Goal: Task Accomplishment & Management: Manage account settings

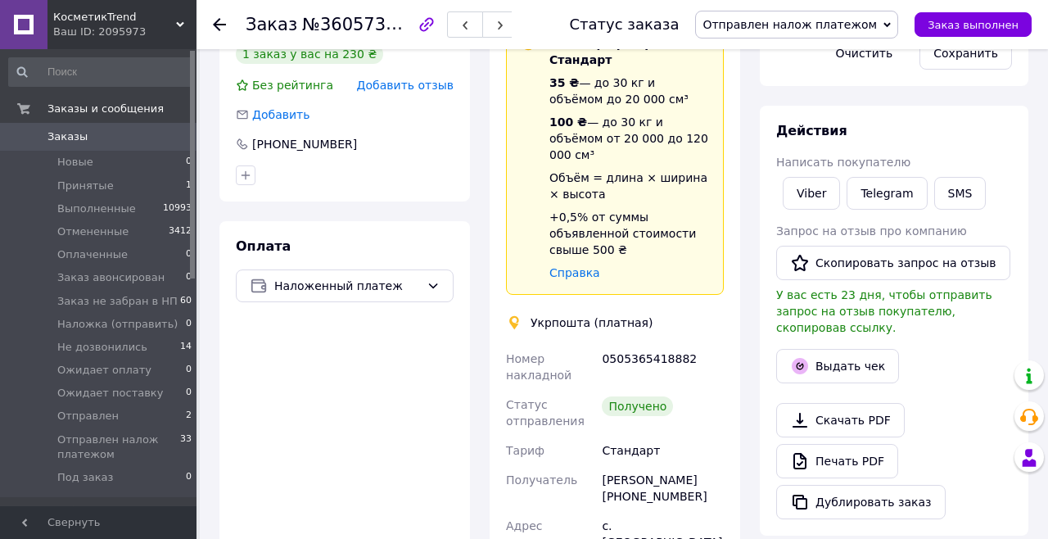
scroll to position [458, 0]
click at [862, 349] on button "Выдать чек" at bounding box center [837, 366] width 123 height 34
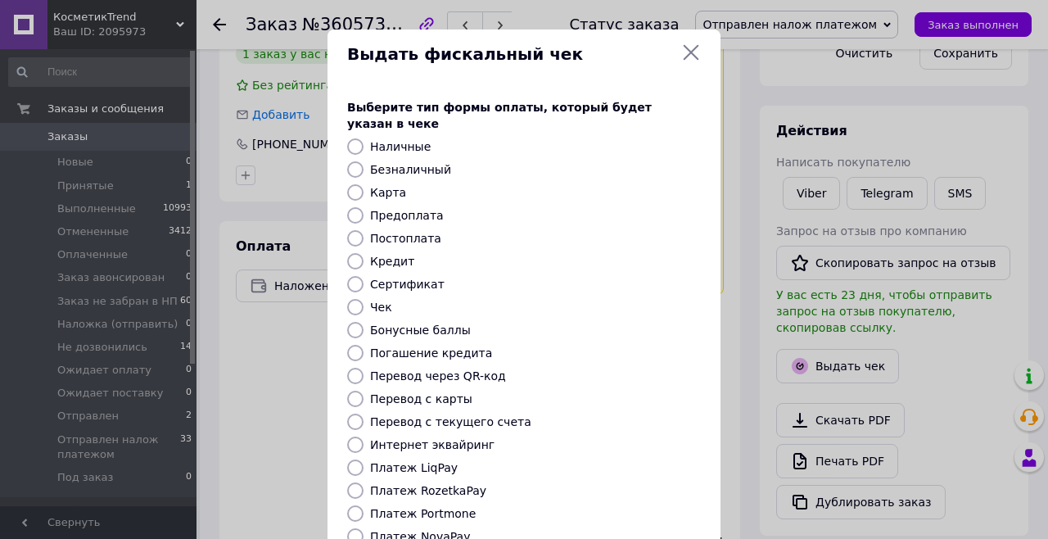
click at [433, 163] on label "Безналичный" at bounding box center [410, 169] width 81 height 13
click at [364, 161] on input "Безналичный" at bounding box center [355, 169] width 16 height 16
radio input "true"
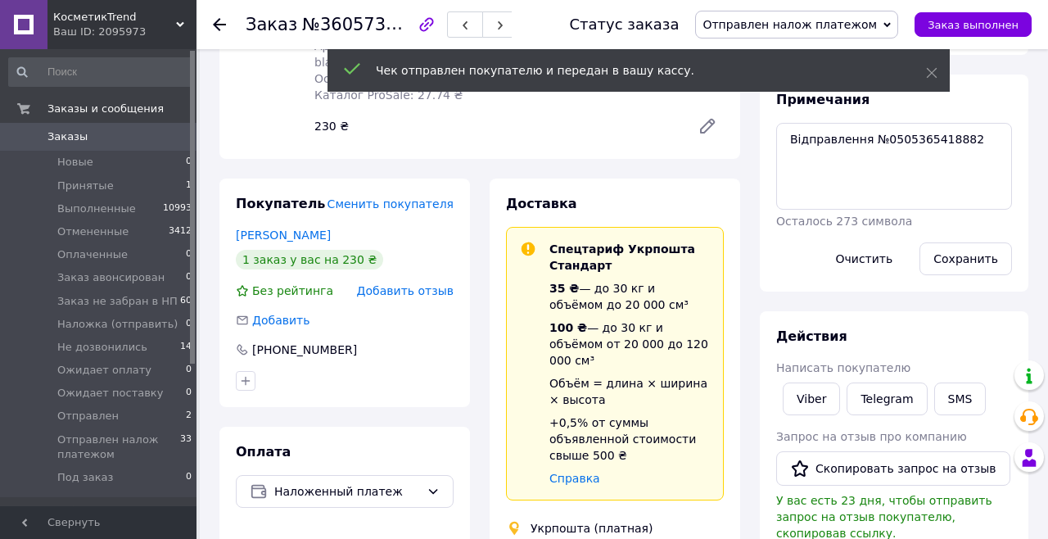
scroll to position [0, 0]
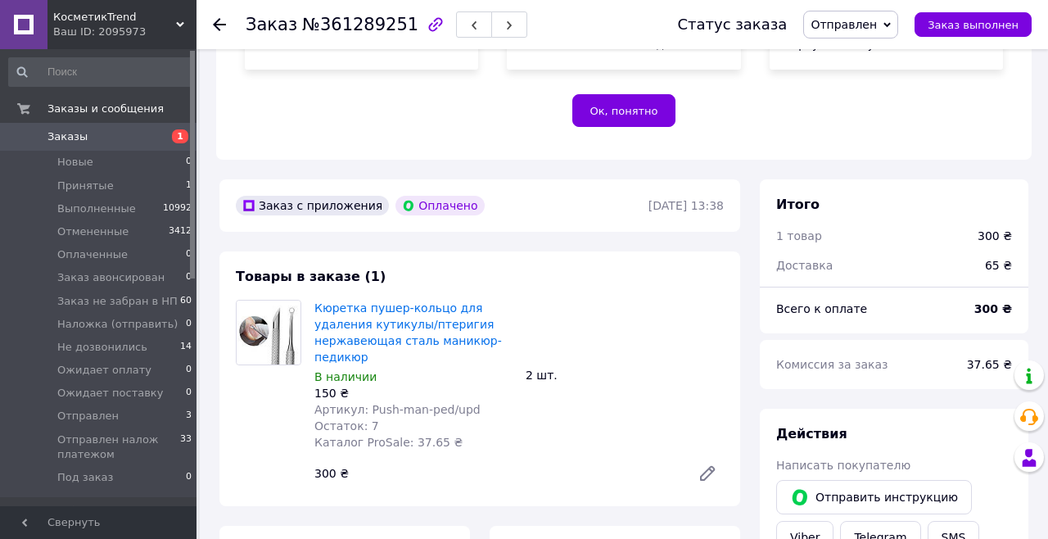
scroll to position [59, 0]
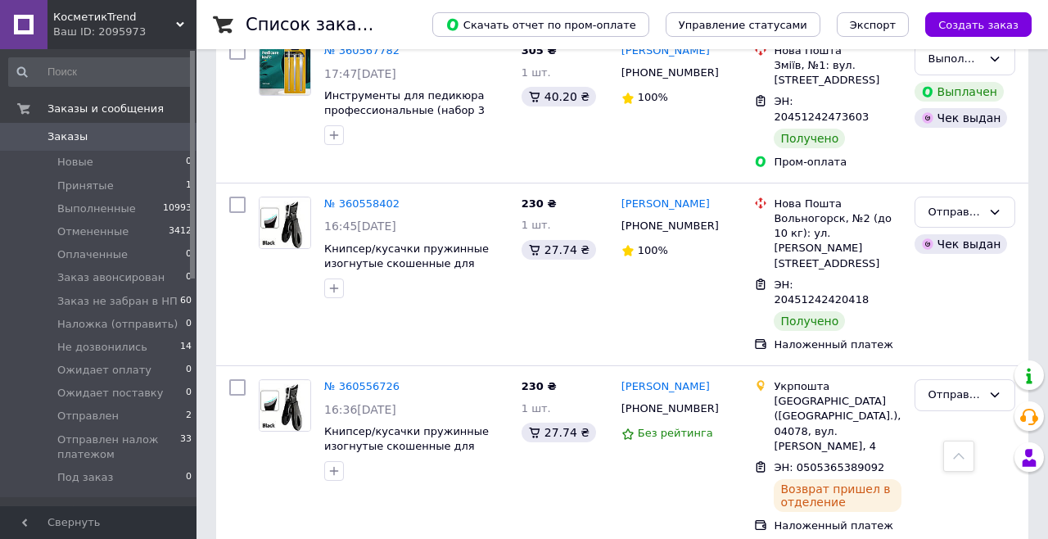
scroll to position [3790, 0]
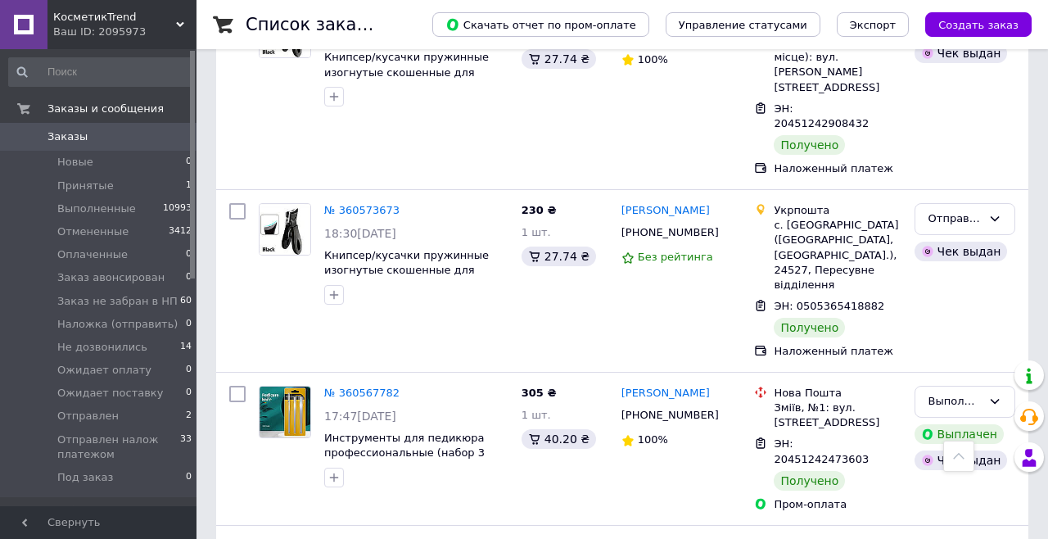
click at [137, 425] on li "Отправлен 2" at bounding box center [100, 415] width 201 height 23
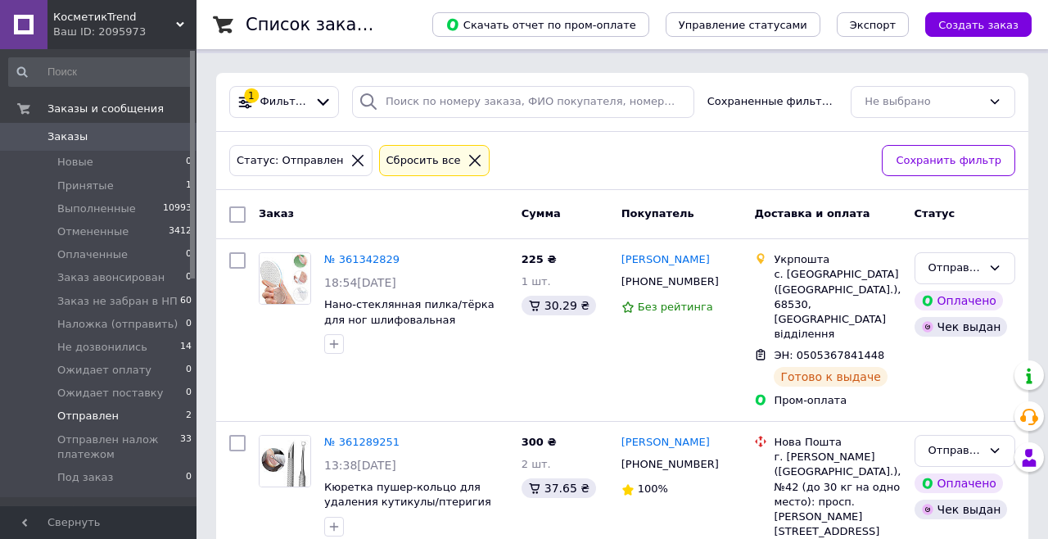
scroll to position [105, 0]
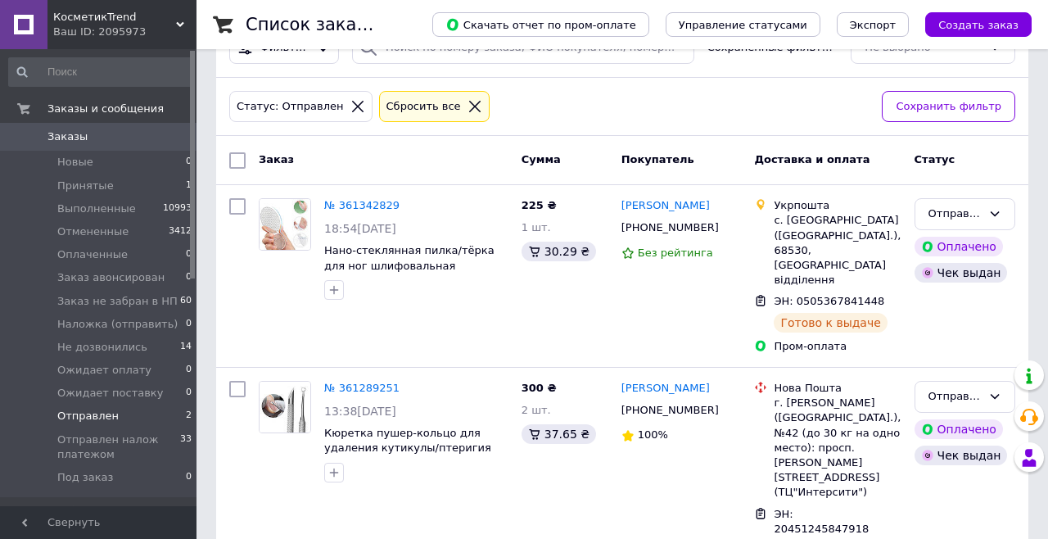
click at [140, 445] on span "Отправлен налож платежом" at bounding box center [118, 446] width 123 height 29
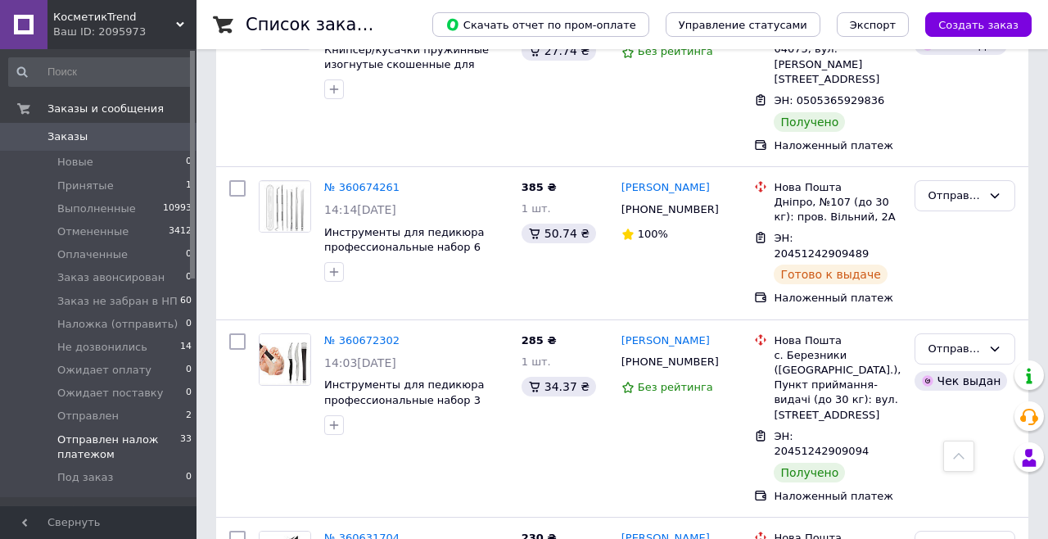
scroll to position [2376, 0]
